Goal: Information Seeking & Learning: Learn about a topic

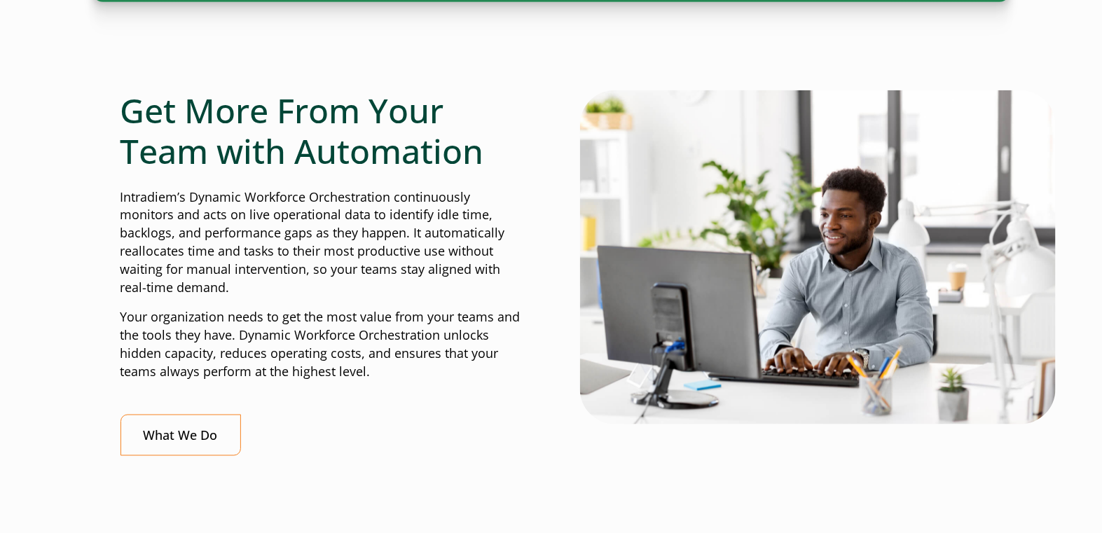
scroll to position [573, 0]
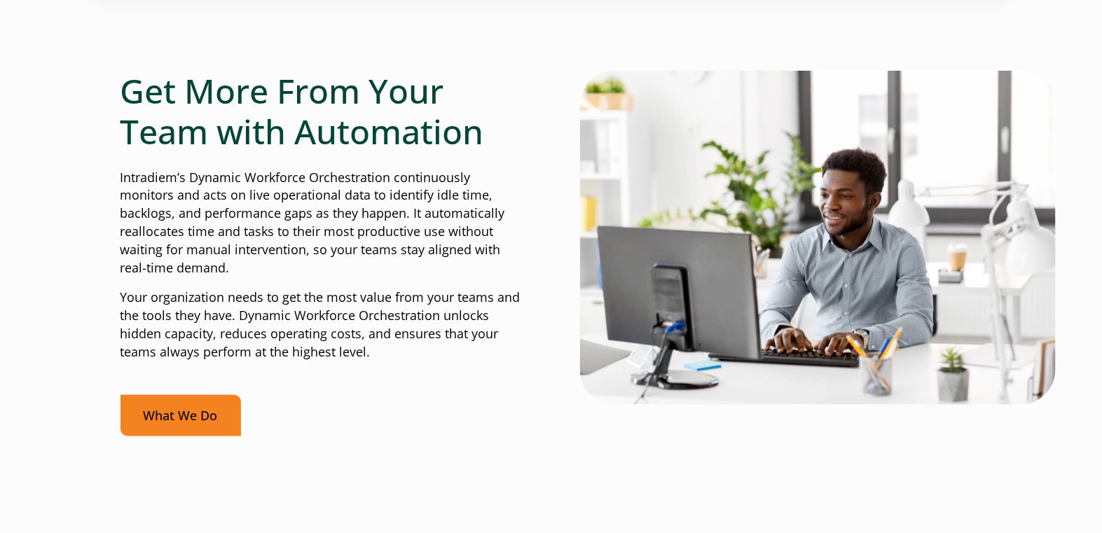
click at [233, 410] on link "What We Do" at bounding box center [181, 415] width 121 height 41
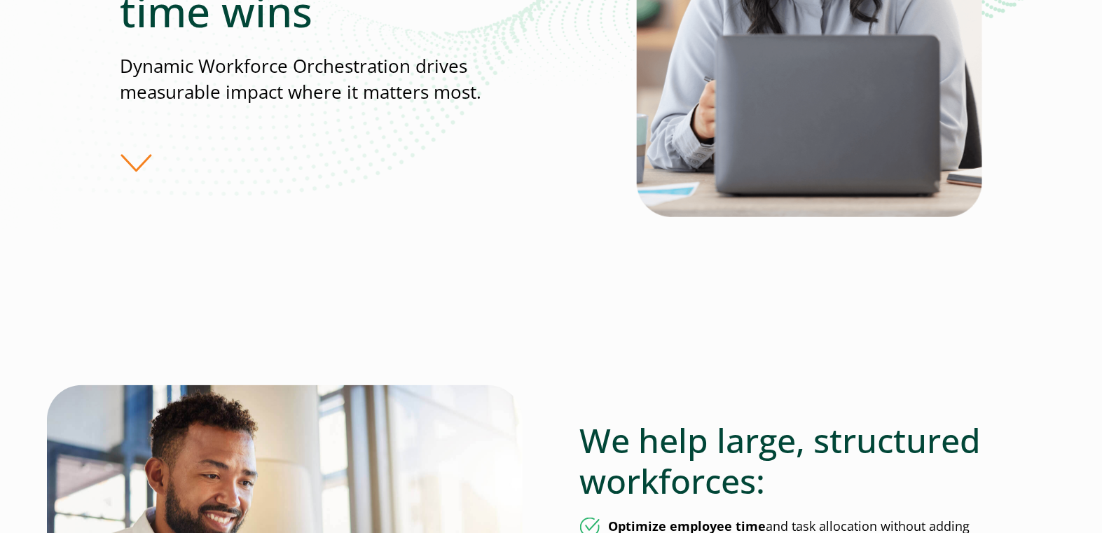
scroll to position [382, 0]
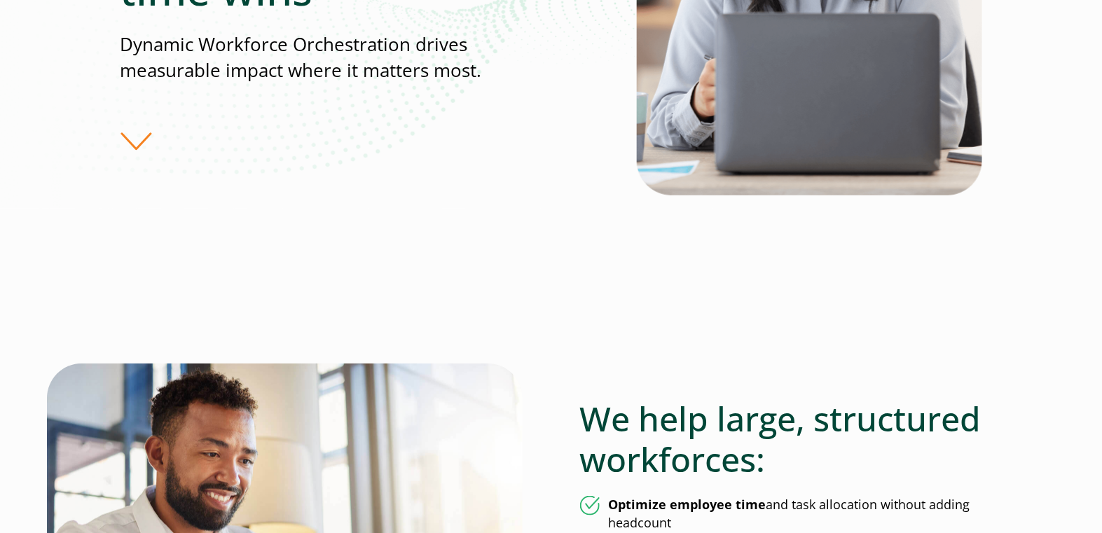
click at [137, 135] on div "Turn real-time challenges into real-time wins Dynamic Workforce Orchestration d…" at bounding box center [379, 7] width 516 height 288
click at [132, 145] on div "Turn real-time challenges into real-time wins Dynamic Workforce Orchestration d…" at bounding box center [379, 7] width 516 height 288
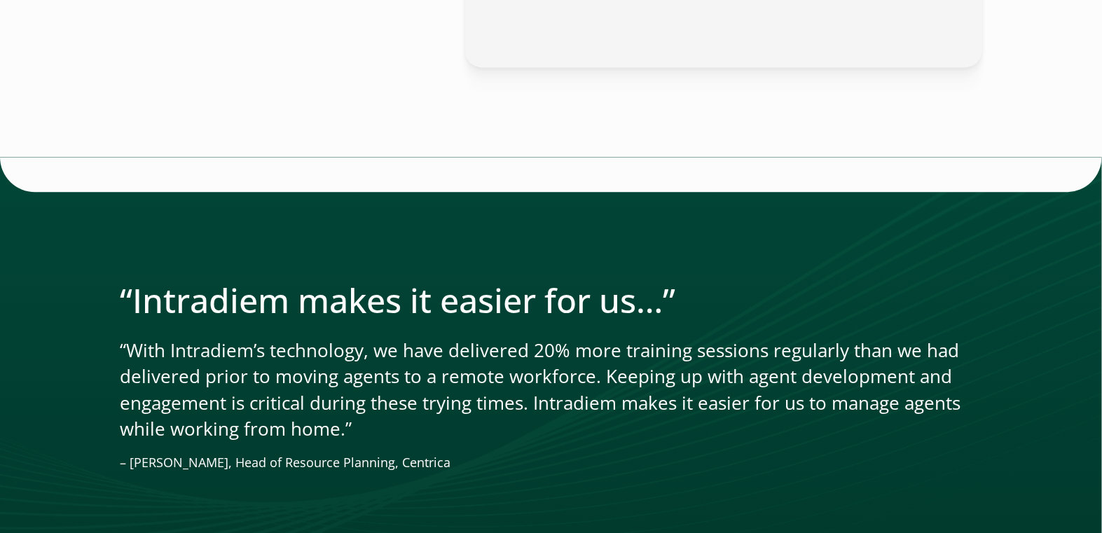
scroll to position [3057, 0]
